Goal: Task Accomplishment & Management: Complete application form

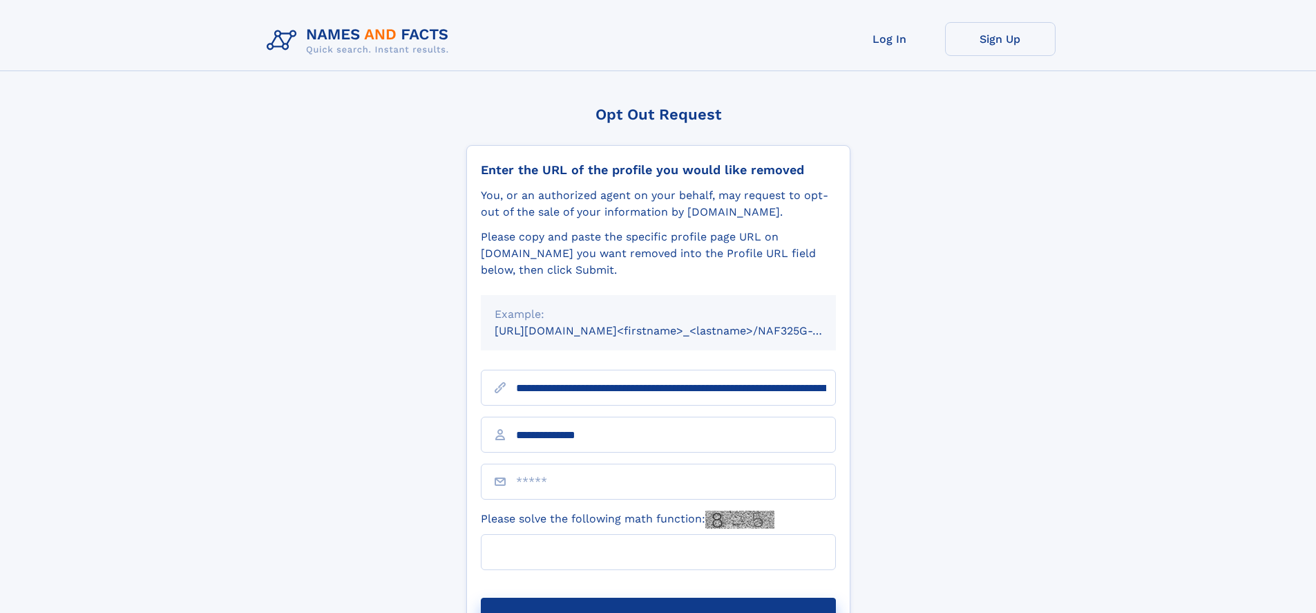
type input "**********"
type input "*"
click at [658, 598] on button "Submit Opt Out Request" at bounding box center [658, 620] width 355 height 44
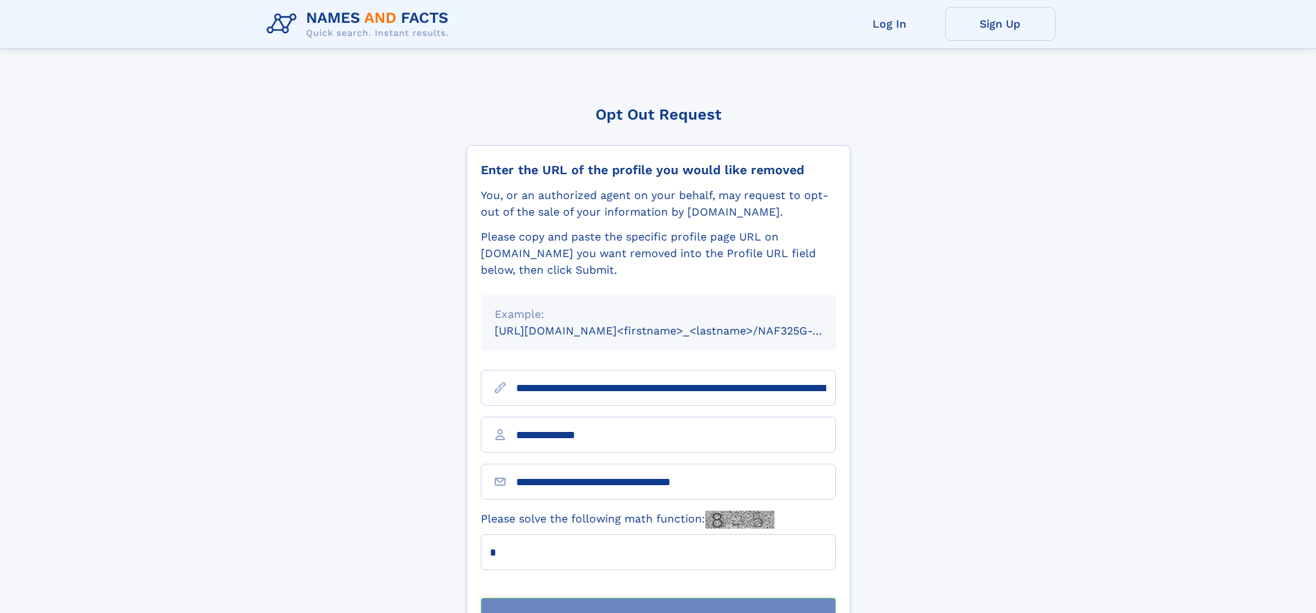
scroll to position [44, 0]
